Goal: Task Accomplishment & Management: Complete application form

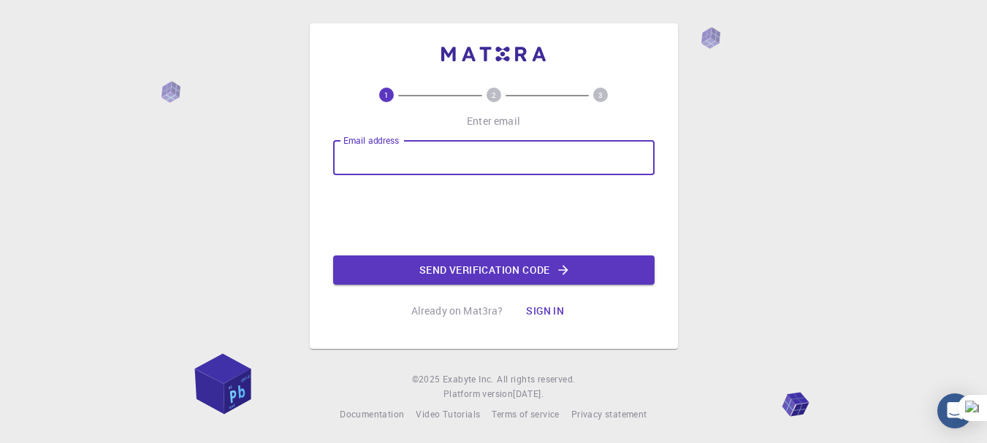
click at [427, 164] on input "Email address" at bounding box center [493, 157] width 321 height 35
paste input "[PERSON_NAME][EMAIL_ADDRESS][DOMAIN_NAME]"
type input "[PERSON_NAME][EMAIL_ADDRESS][DOMAIN_NAME]"
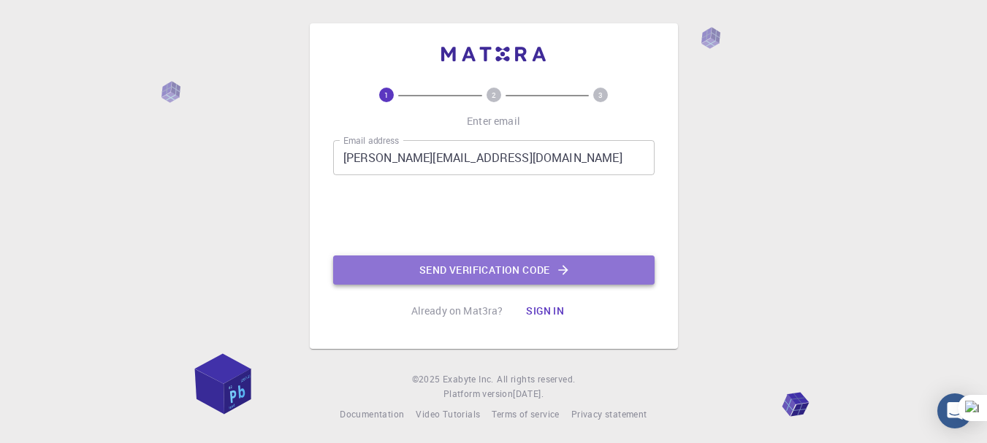
click at [459, 267] on button "Send verification code" at bounding box center [493, 270] width 321 height 29
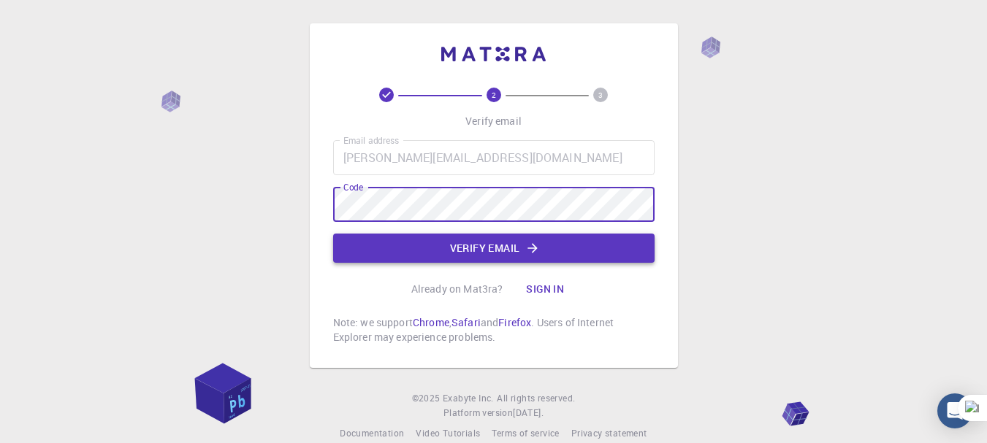
click at [478, 245] on button "Verify email" at bounding box center [493, 248] width 321 height 29
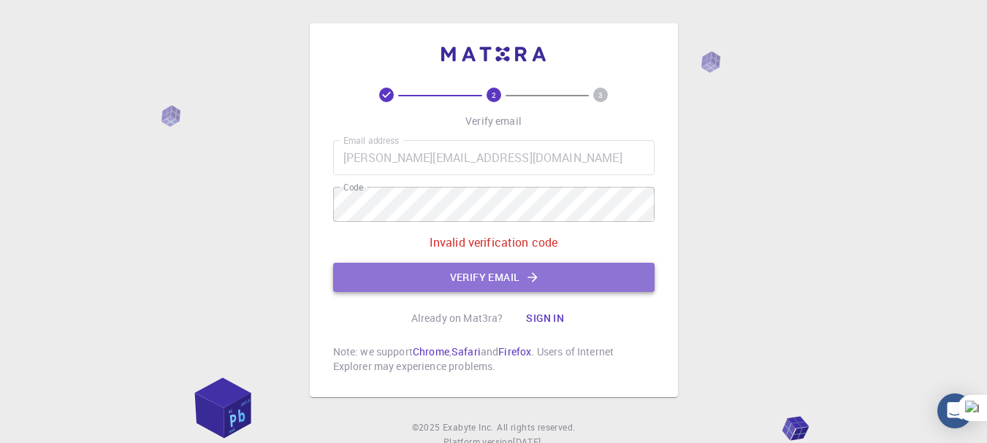
click at [504, 291] on button "Verify email" at bounding box center [493, 277] width 321 height 29
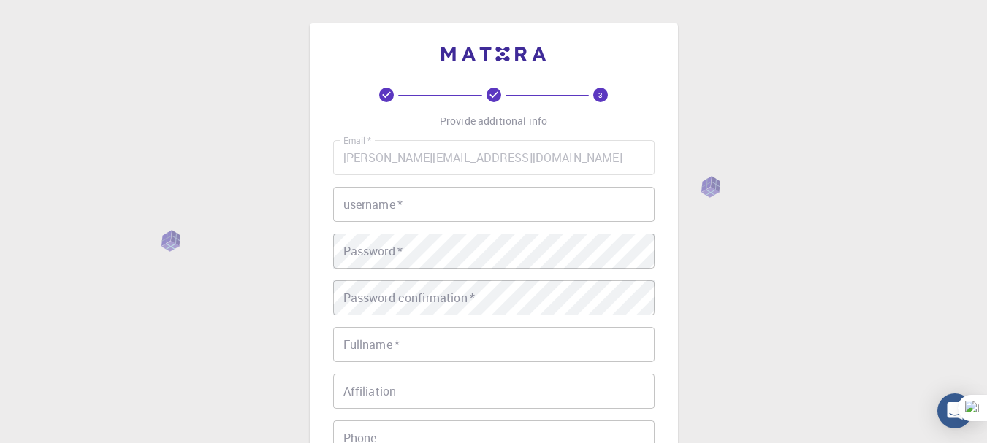
scroll to position [73, 0]
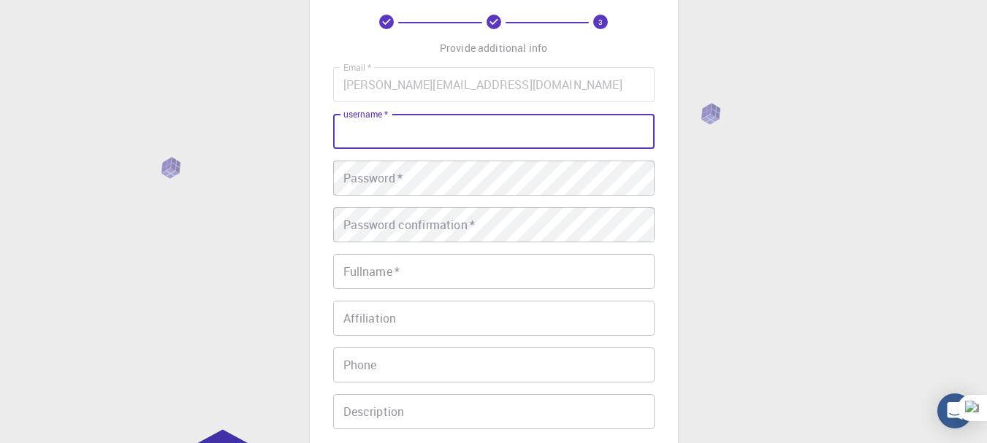
click at [473, 131] on input "username   *" at bounding box center [493, 131] width 321 height 35
click at [437, 359] on input "Phone" at bounding box center [493, 365] width 321 height 35
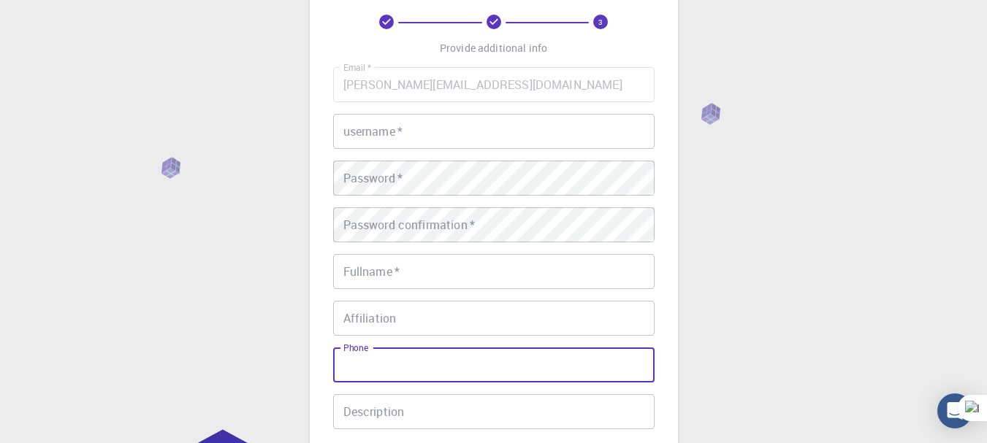
click at [437, 142] on input "username   *" at bounding box center [493, 131] width 321 height 35
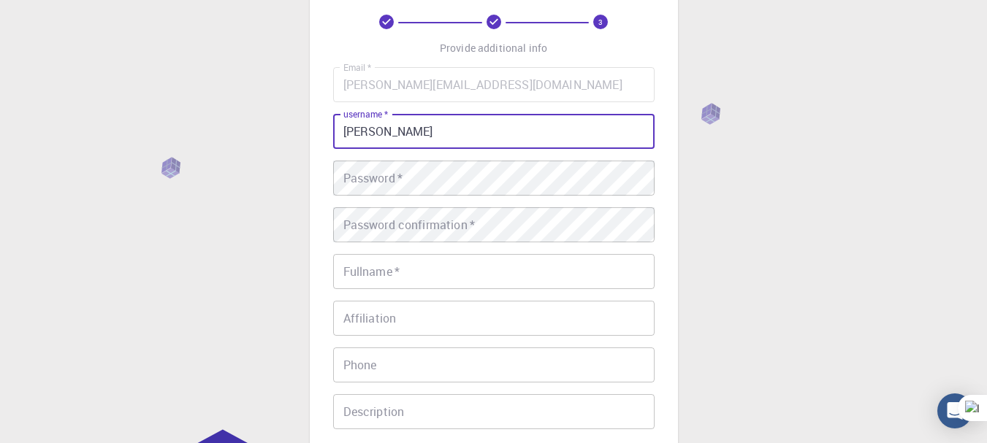
type input "[PERSON_NAME]"
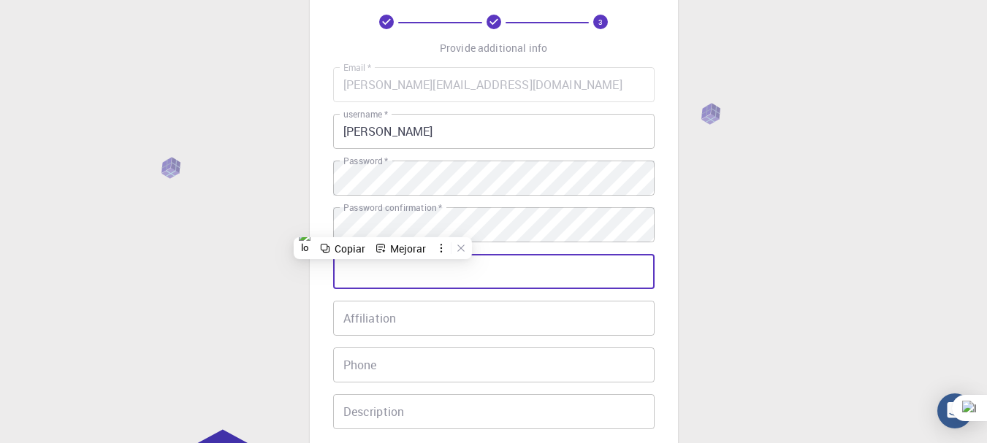
click at [406, 284] on input "Fullname   *" at bounding box center [493, 271] width 321 height 35
type input "[PERSON_NAME]"
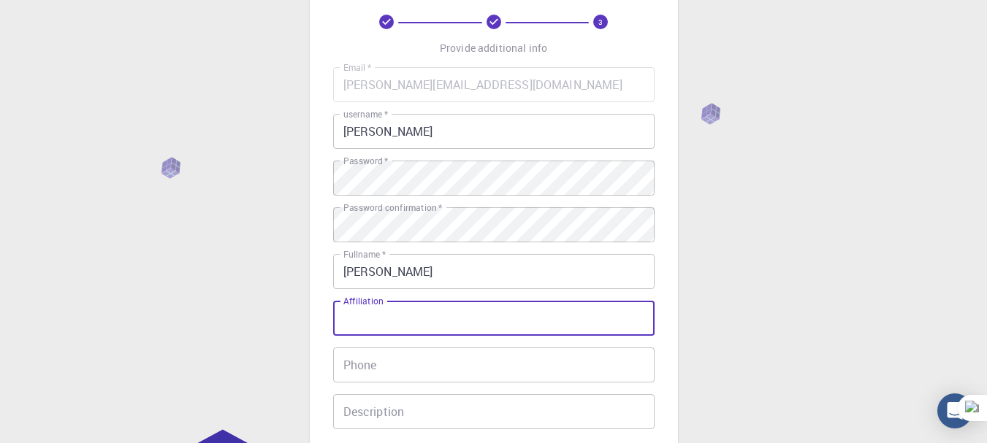
click at [370, 311] on input "Affiliation" at bounding box center [493, 318] width 321 height 35
click at [374, 358] on input "Phone" at bounding box center [493, 365] width 321 height 35
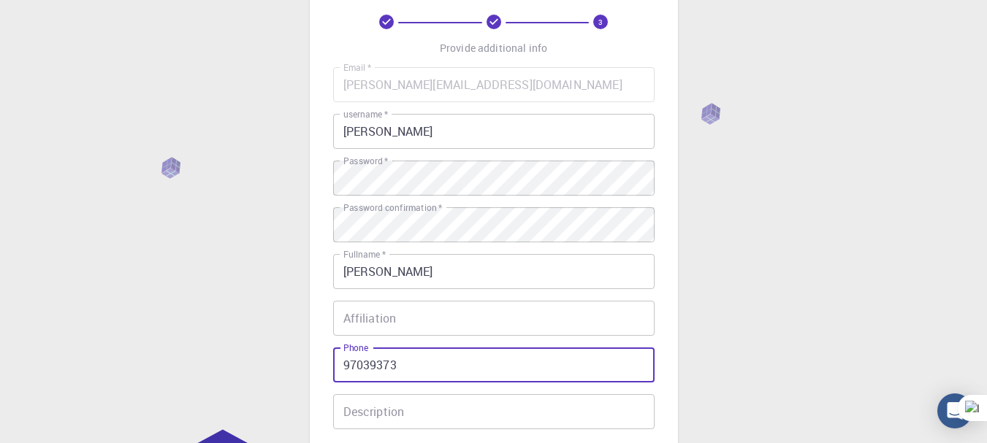
type input "970393731"
drag, startPoint x: 416, startPoint y: 375, endPoint x: 316, endPoint y: 377, distance: 99.3
click at [316, 377] on div "3 Provide additional info Email   * [PERSON_NAME][EMAIL_ADDRESS][DOMAIN_NAME] E…" at bounding box center [494, 262] width 368 height 624
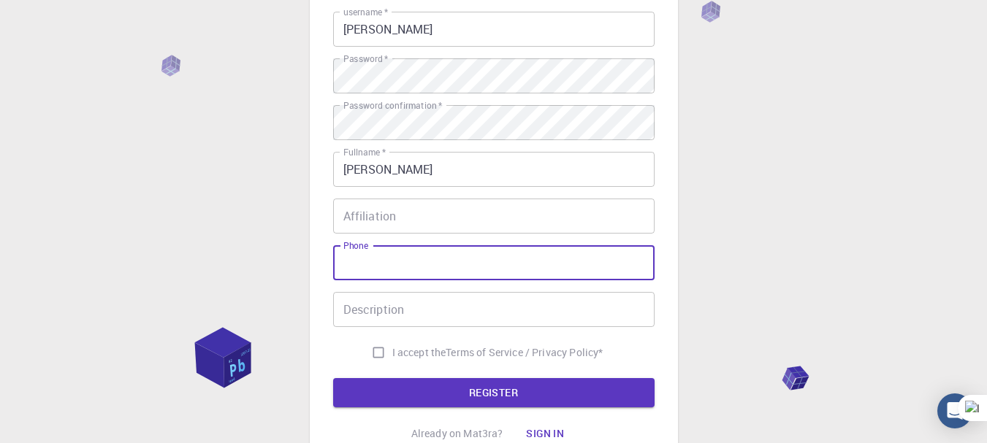
scroll to position [300, 0]
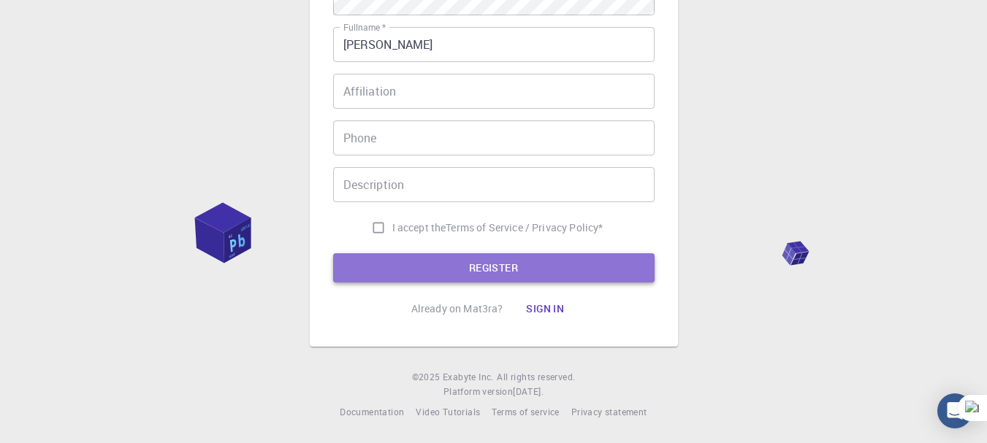
click at [531, 266] on button "REGISTER" at bounding box center [493, 267] width 321 height 29
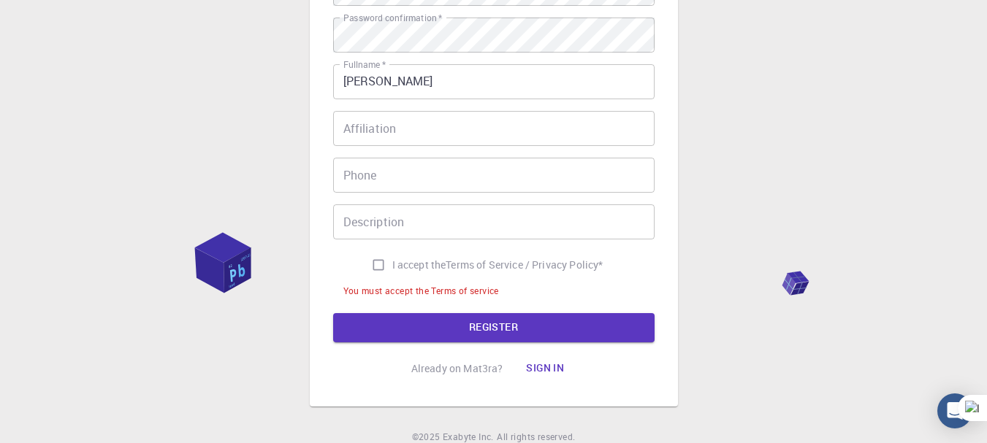
scroll to position [337, 0]
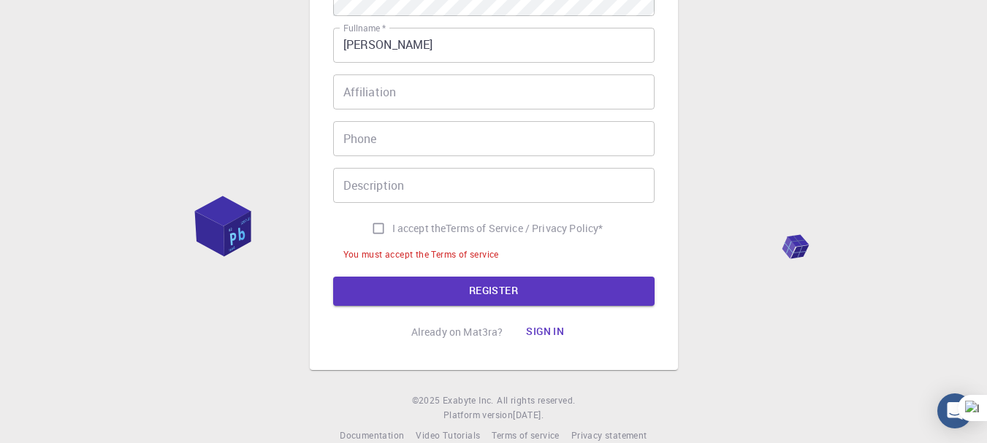
click at [371, 231] on input "I accept the Terms of Service / Privacy Policy *" at bounding box center [378, 229] width 28 height 28
checkbox input "true"
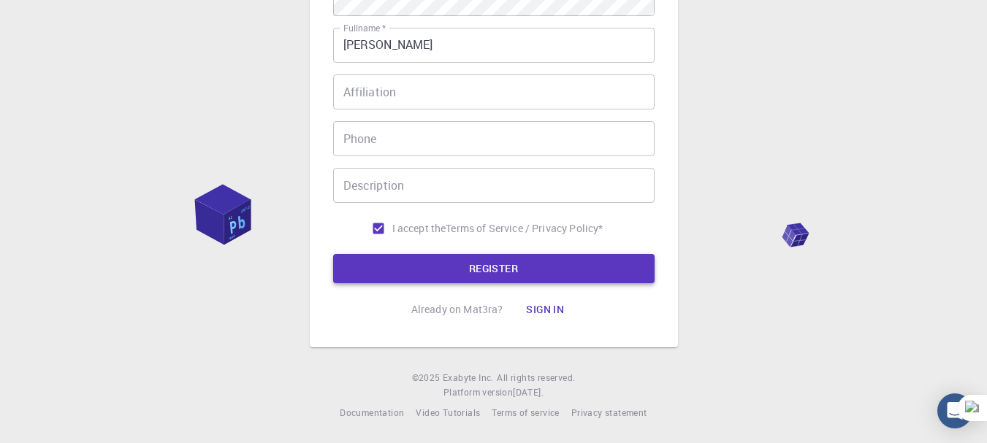
click at [399, 273] on button "REGISTER" at bounding box center [493, 268] width 321 height 29
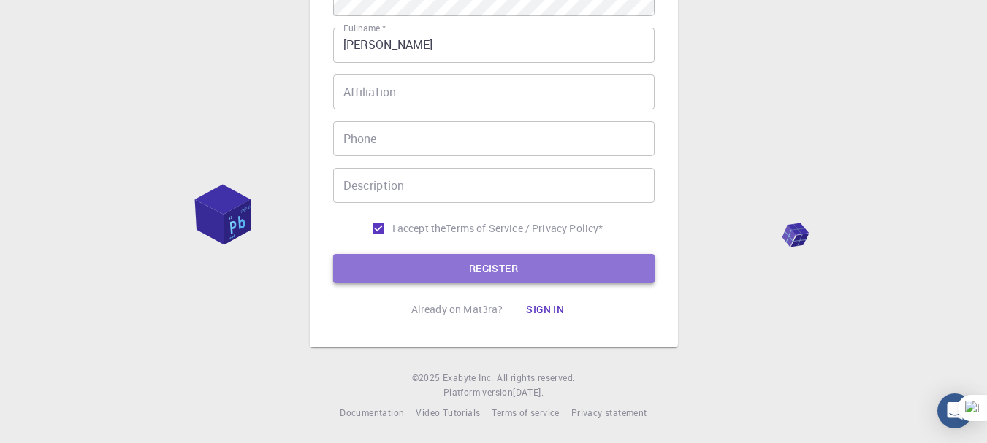
click at [502, 264] on button "REGISTER" at bounding box center [493, 268] width 321 height 29
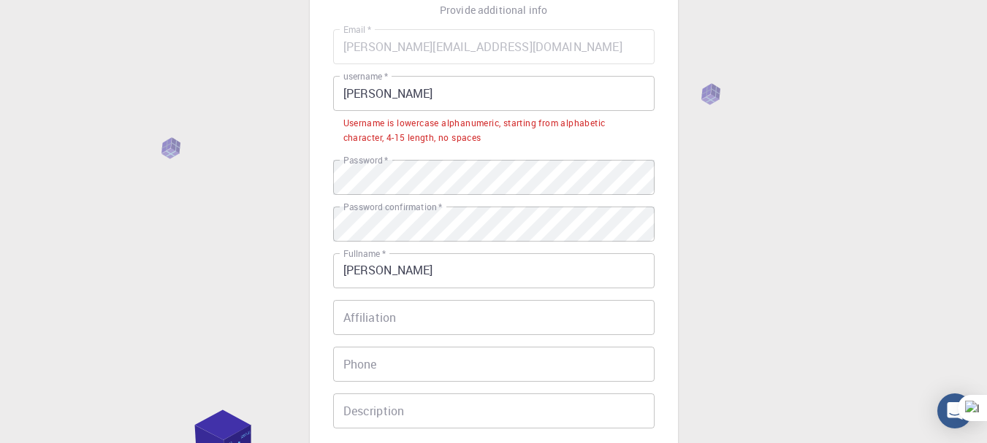
scroll to position [114, 0]
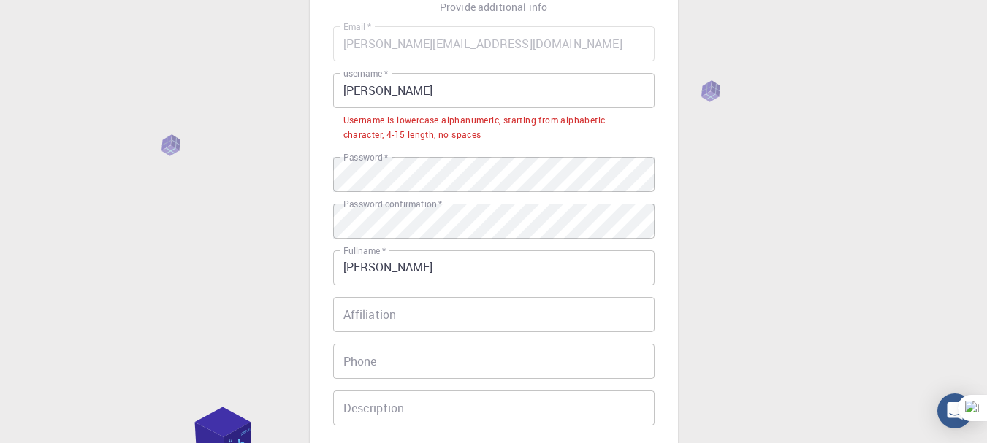
click at [468, 91] on input "[PERSON_NAME]" at bounding box center [493, 90] width 321 height 35
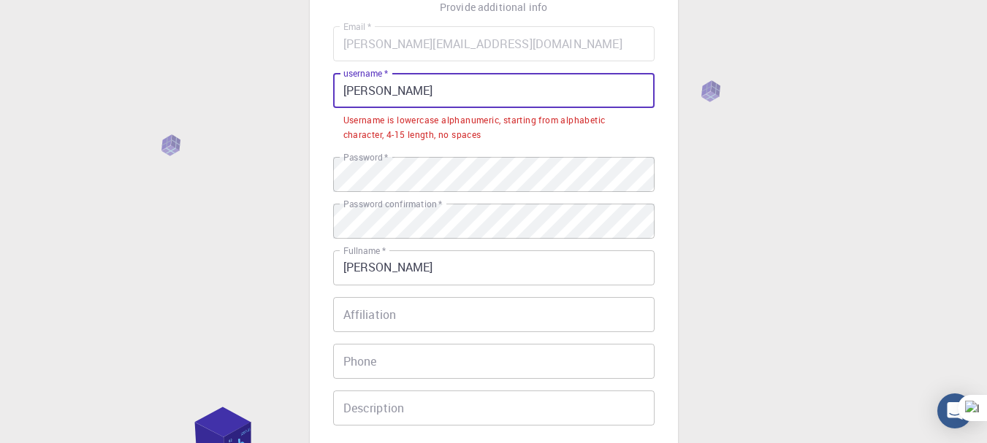
click at [468, 91] on input "[PERSON_NAME]" at bounding box center [493, 90] width 321 height 35
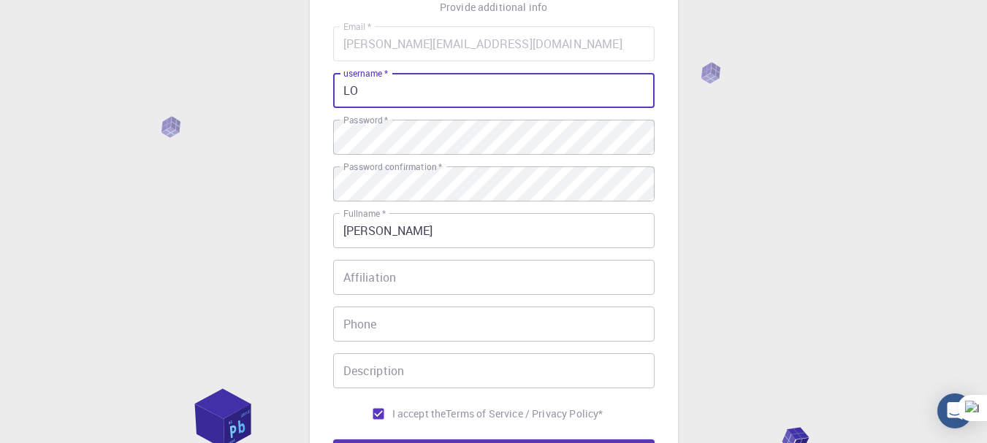
type input "L"
type input "[PERSON_NAME]"
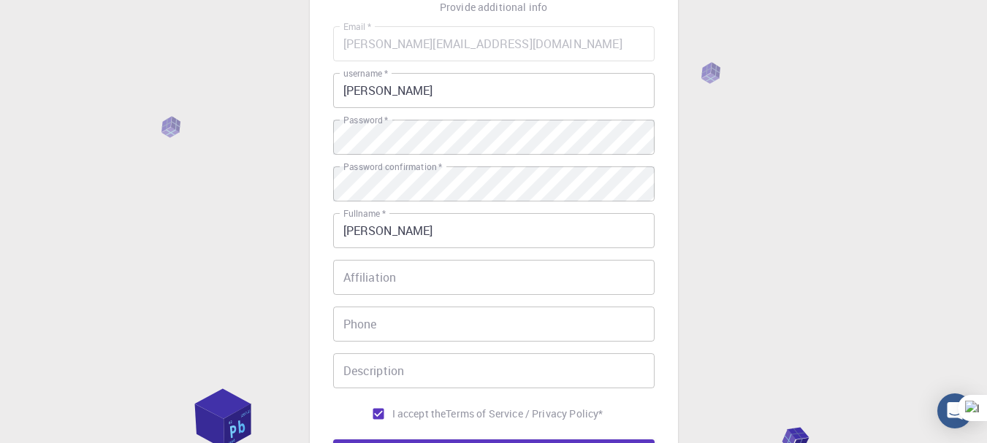
drag, startPoint x: 984, startPoint y: 186, endPoint x: 984, endPoint y: 202, distance: 16.1
click at [984, 202] on div "3 Provide additional info Email   * [PERSON_NAME][EMAIL_ADDRESS][DOMAIN_NAME] E…" at bounding box center [493, 257] width 987 height 743
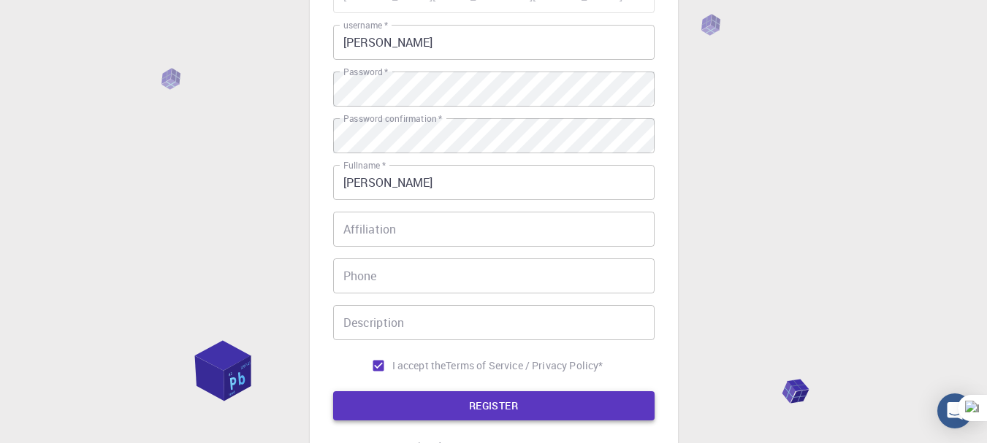
click at [502, 400] on button "REGISTER" at bounding box center [493, 405] width 321 height 29
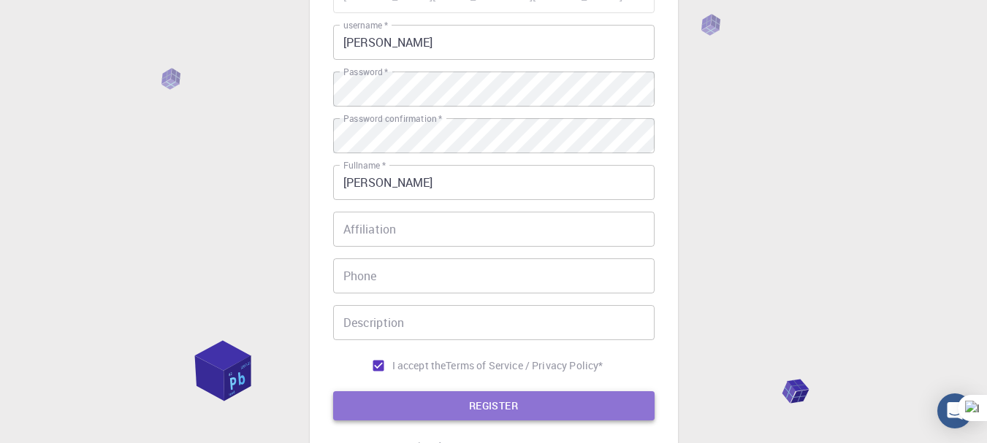
click at [473, 409] on button "REGISTER" at bounding box center [493, 405] width 321 height 29
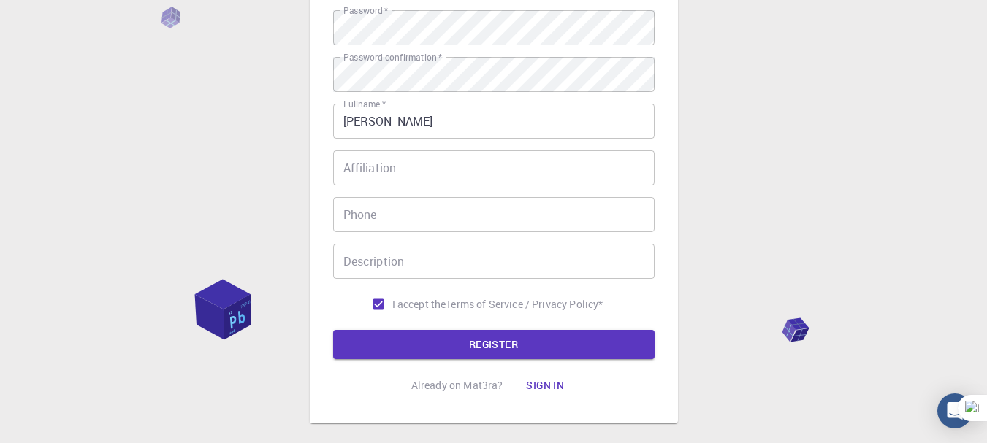
scroll to position [218, 0]
